Goal: Task Accomplishment & Management: Use online tool/utility

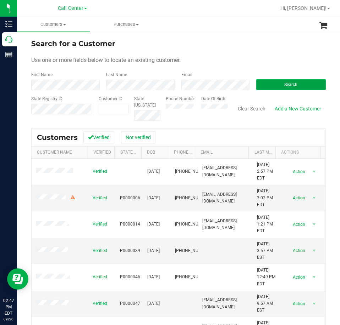
click at [282, 81] on button "Search" at bounding box center [290, 84] width 69 height 11
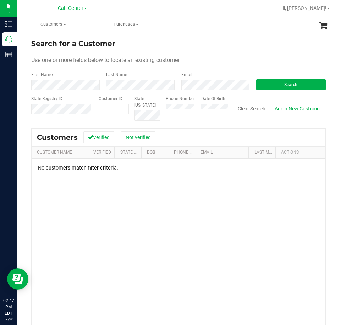
click at [242, 107] on button "Clear Search" at bounding box center [251, 109] width 37 height 12
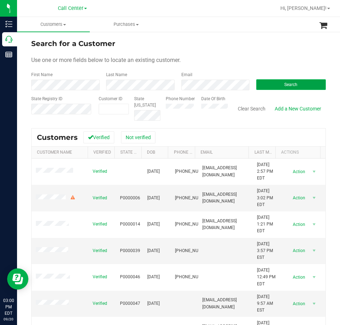
click at [281, 87] on button "Search" at bounding box center [290, 84] width 69 height 11
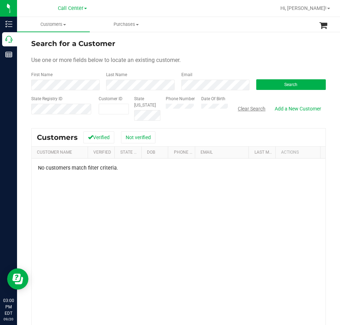
drag, startPoint x: 244, startPoint y: 107, endPoint x: 237, endPoint y: 107, distance: 7.1
click at [243, 107] on button "Clear Search" at bounding box center [251, 109] width 37 height 12
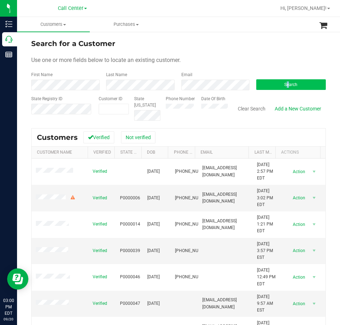
drag, startPoint x: 281, startPoint y: 80, endPoint x: 281, endPoint y: 84, distance: 3.6
click at [281, 84] on div "Search" at bounding box center [288, 81] width 75 height 19
click at [284, 85] on span "Search" at bounding box center [290, 84] width 13 height 5
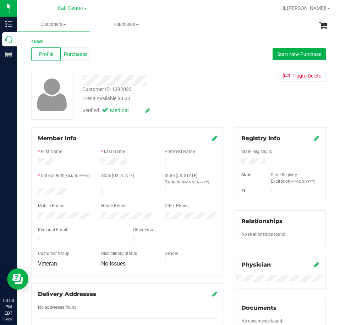
click at [79, 58] on div "Purchases" at bounding box center [75, 53] width 29 height 13
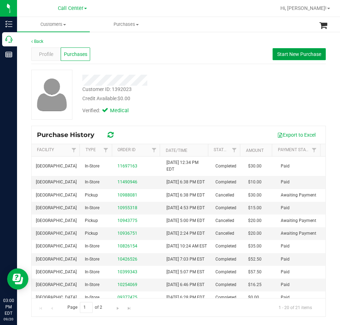
click at [286, 55] on span "Start New Purchase" at bounding box center [299, 54] width 44 height 6
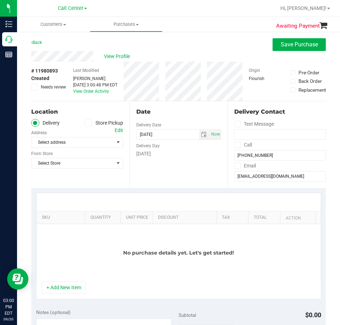
click at [90, 125] on label "Store Pickup" at bounding box center [103, 123] width 39 height 8
click at [0, 0] on input "Store Pickup" at bounding box center [0, 0] width 0 height 0
click at [94, 148] on div "Location Delivery Store Pickup Store Select Store Select Store [PERSON_NAME][GE…" at bounding box center [80, 144] width 98 height 87
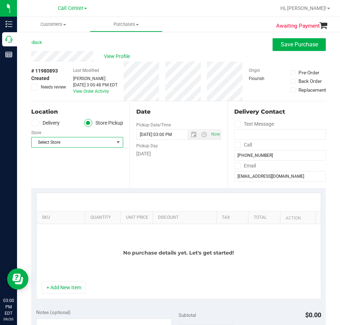
click at [95, 146] on span "Select Store" at bounding box center [73, 143] width 82 height 10
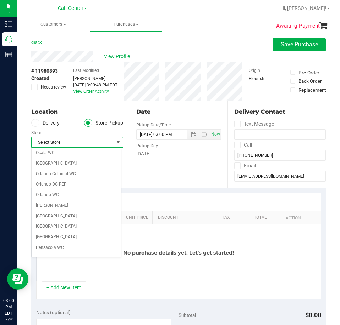
scroll to position [319, 0]
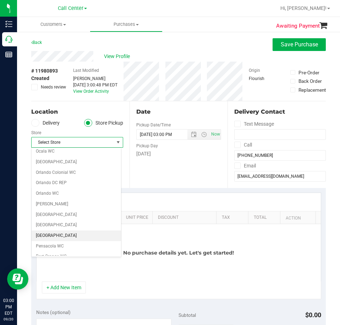
click at [57, 234] on li "[GEOGRAPHIC_DATA]" at bounding box center [76, 236] width 89 height 11
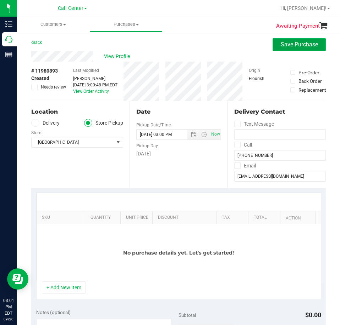
click at [290, 46] on span "Save Purchase" at bounding box center [298, 44] width 37 height 7
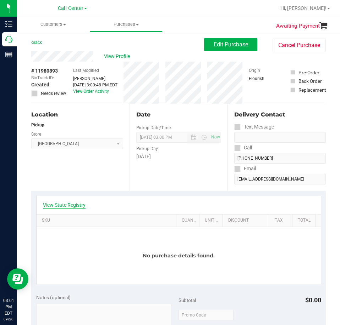
click at [75, 204] on link "View State Registry" at bounding box center [64, 205] width 43 height 7
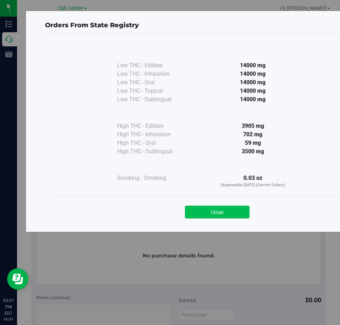
click at [226, 210] on button "Close" at bounding box center [217, 212] width 65 height 13
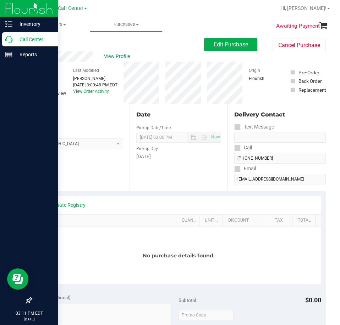
click at [13, 39] on p "Call Center" at bounding box center [33, 39] width 43 height 9
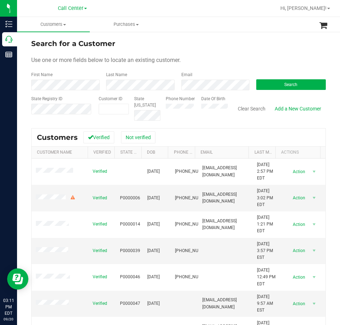
click at [281, 79] on div "Search" at bounding box center [288, 81] width 75 height 19
click at [279, 82] on button "Search" at bounding box center [290, 84] width 69 height 11
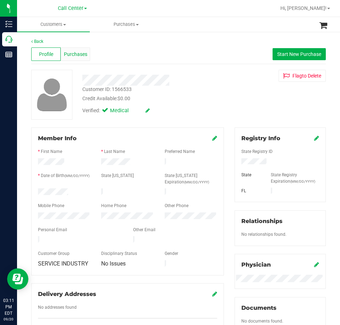
click at [82, 58] on div "Purchases" at bounding box center [75, 53] width 29 height 13
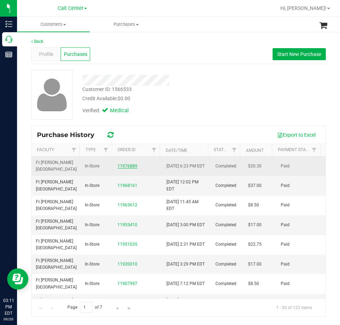
click at [127, 166] on link "11976889" at bounding box center [127, 166] width 20 height 5
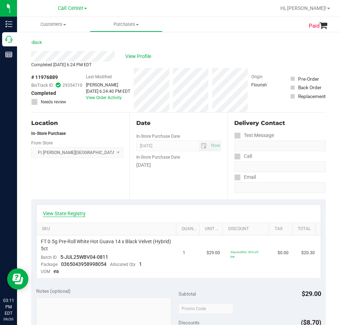
click at [70, 214] on link "View State Registry" at bounding box center [64, 213] width 43 height 7
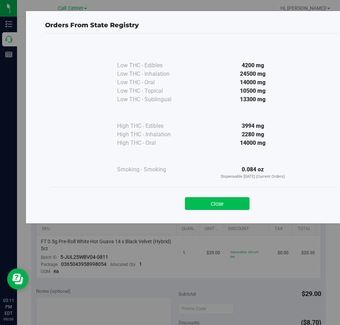
click at [236, 203] on button "Close" at bounding box center [217, 203] width 65 height 13
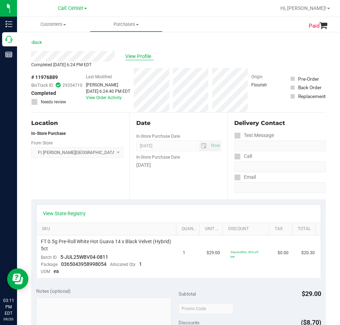
click at [139, 54] on span "View Profile" at bounding box center [139, 56] width 28 height 7
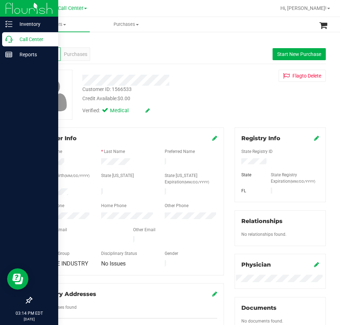
click at [8, 40] on icon at bounding box center [8, 39] width 7 height 7
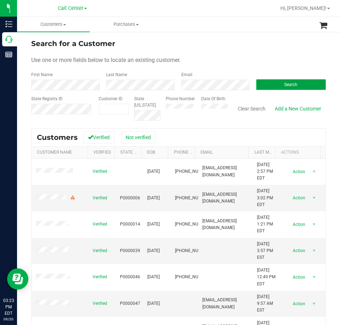
click at [267, 86] on button "Search" at bounding box center [290, 84] width 69 height 11
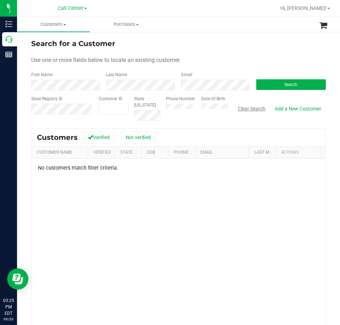
drag, startPoint x: 246, startPoint y: 107, endPoint x: 242, endPoint y: 108, distance: 4.5
click at [246, 107] on button "Clear Search" at bounding box center [251, 109] width 37 height 12
